Goal: Transaction & Acquisition: Purchase product/service

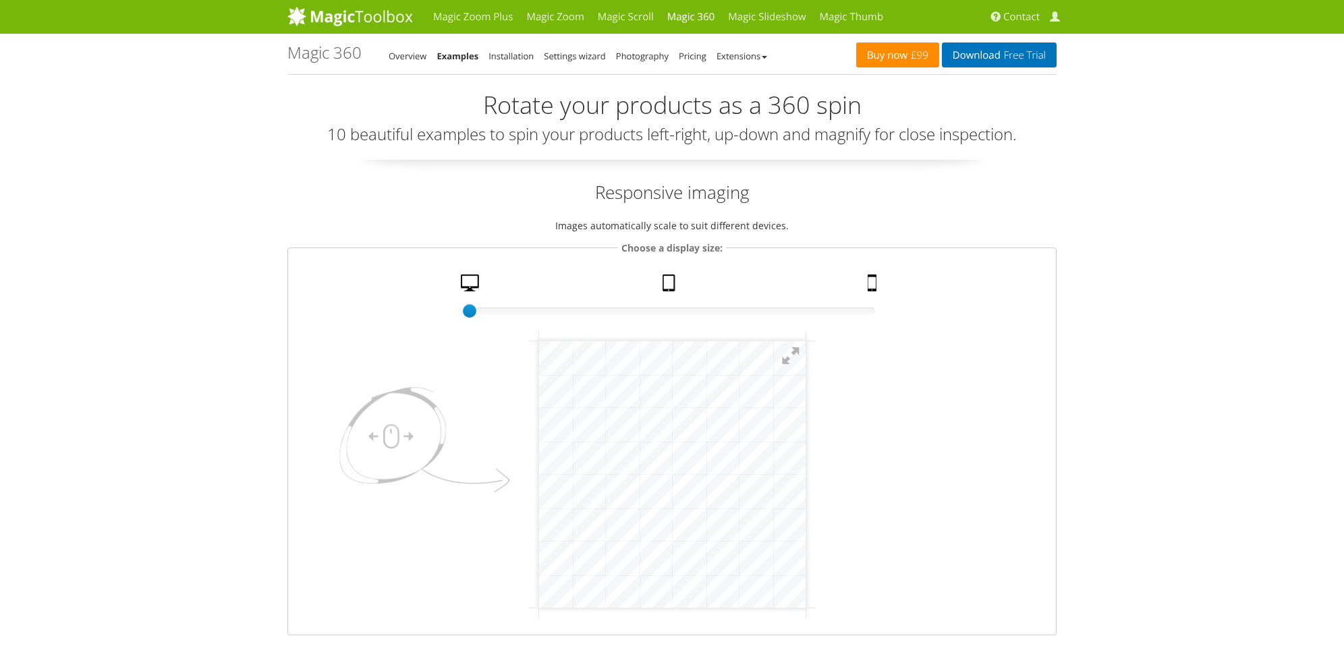
click at [899, 57] on link "Buy now £99" at bounding box center [897, 55] width 83 height 25
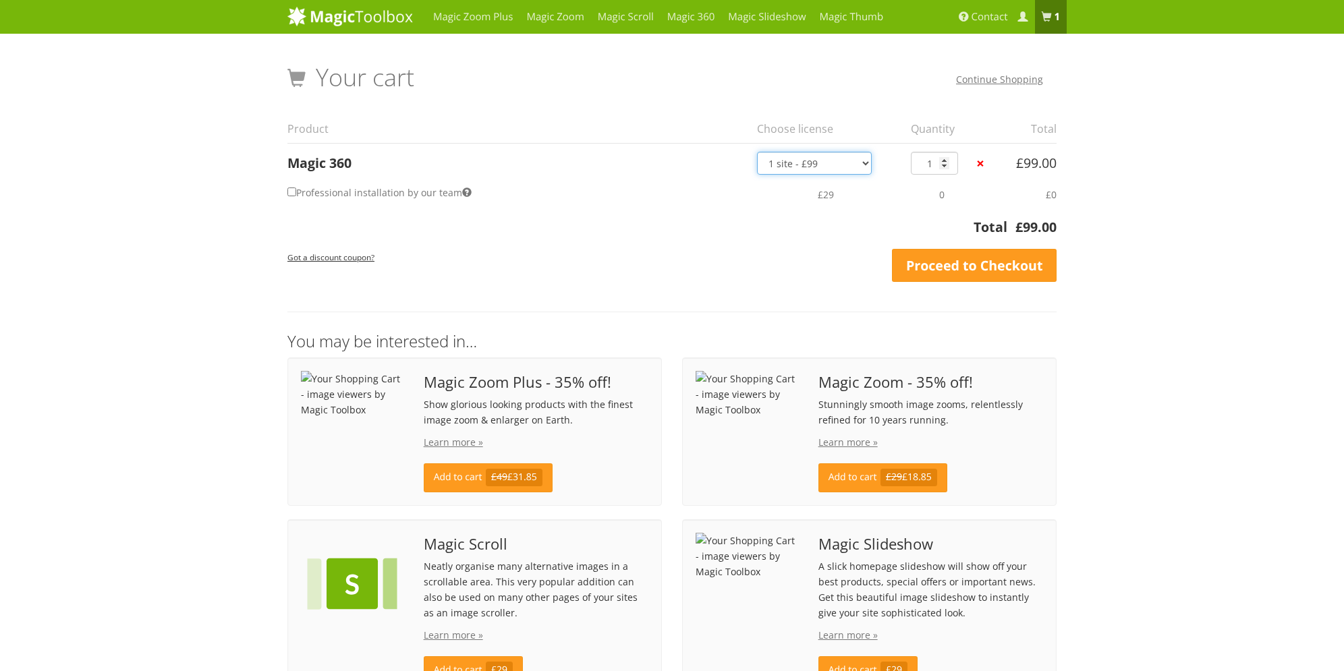
click at [841, 161] on select "1 site - £99 5 websites - £349 10 websites - £599 Unlimited - £1,199 Bundled - …" at bounding box center [814, 163] width 115 height 23
